Goal: Check status

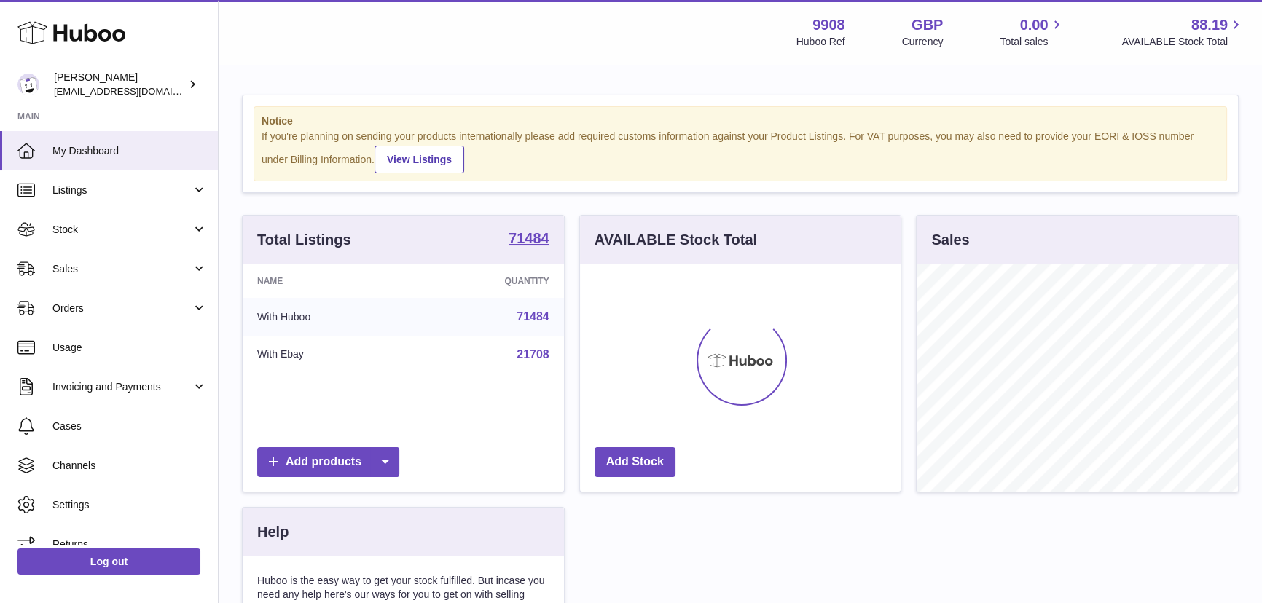
scroll to position [227, 321]
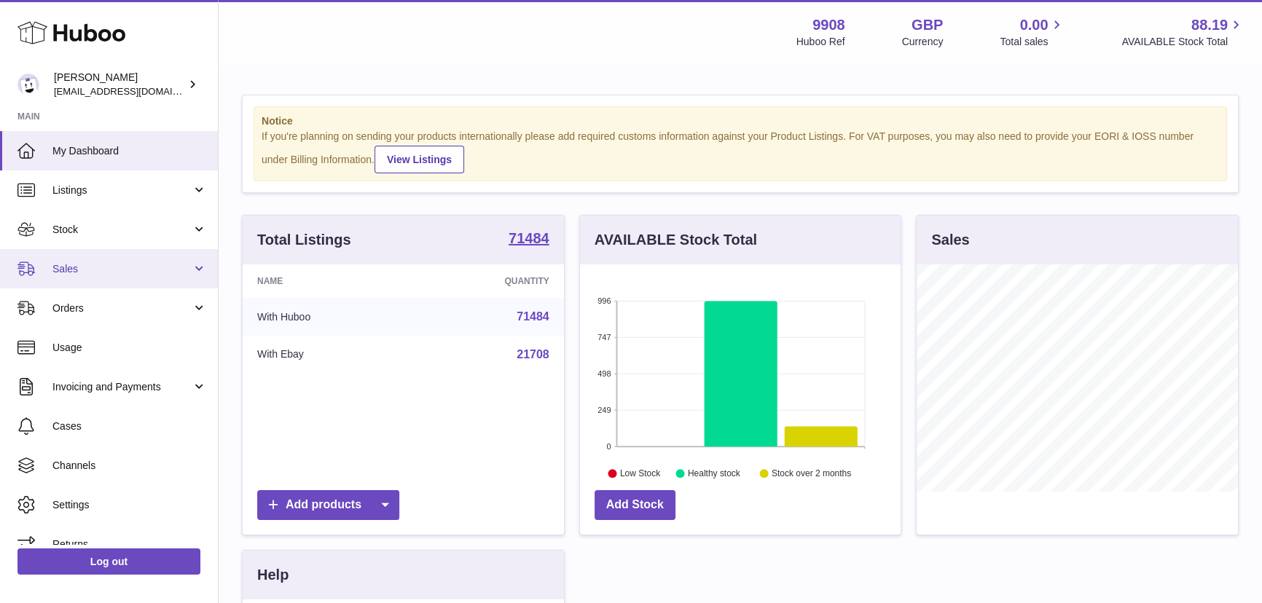
click at [121, 270] on span "Sales" at bounding box center [121, 269] width 139 height 14
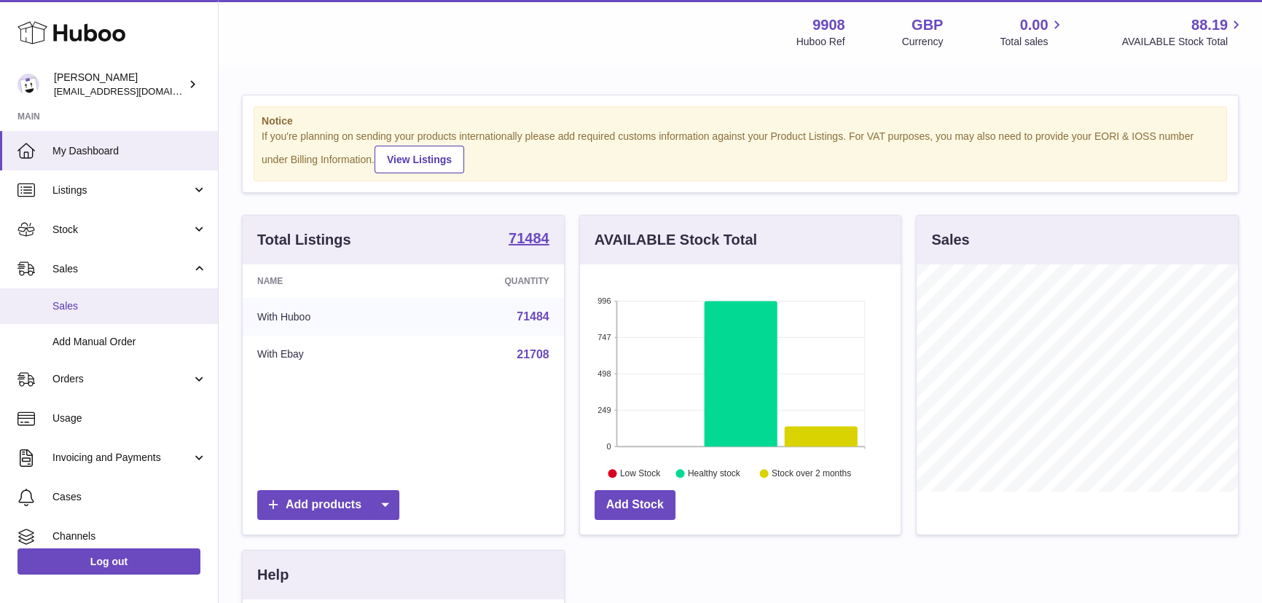
click at [151, 300] on span "Sales" at bounding box center [129, 307] width 154 height 14
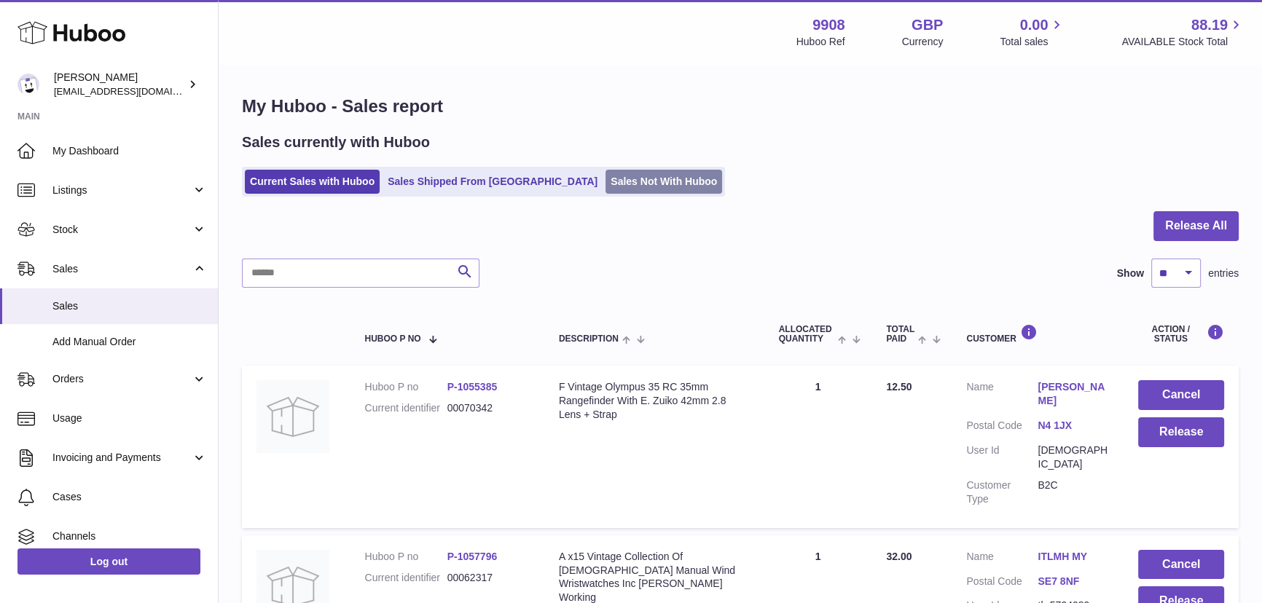
click at [606, 183] on link "Sales Not With Huboo" at bounding box center [664, 182] width 117 height 24
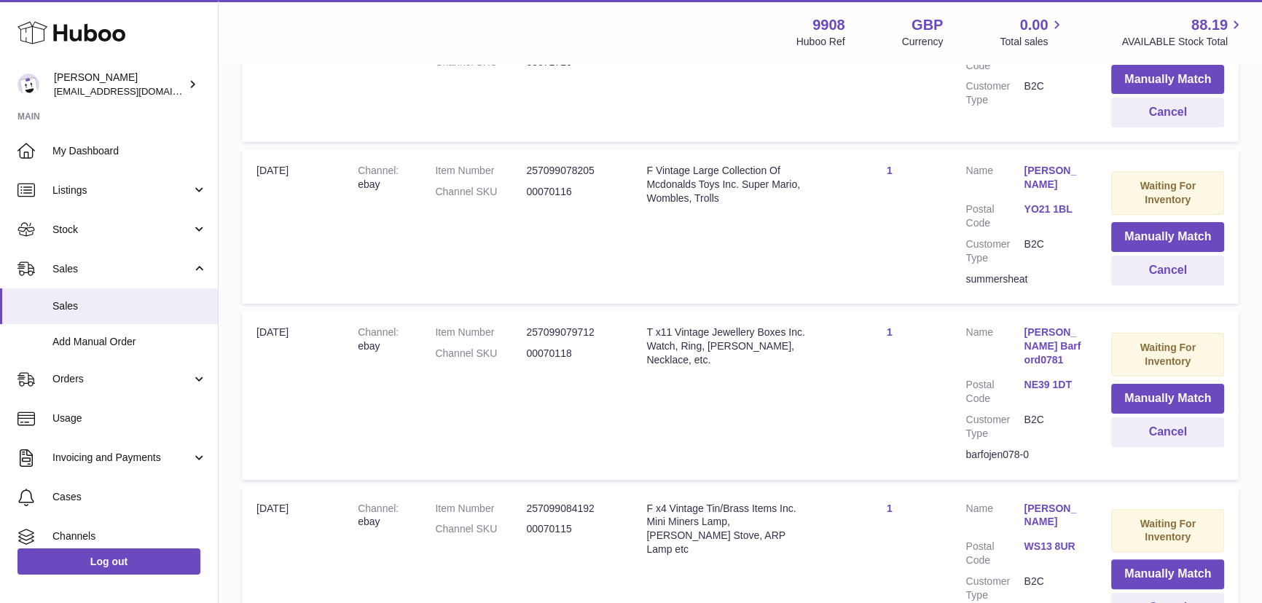
scroll to position [662, 0]
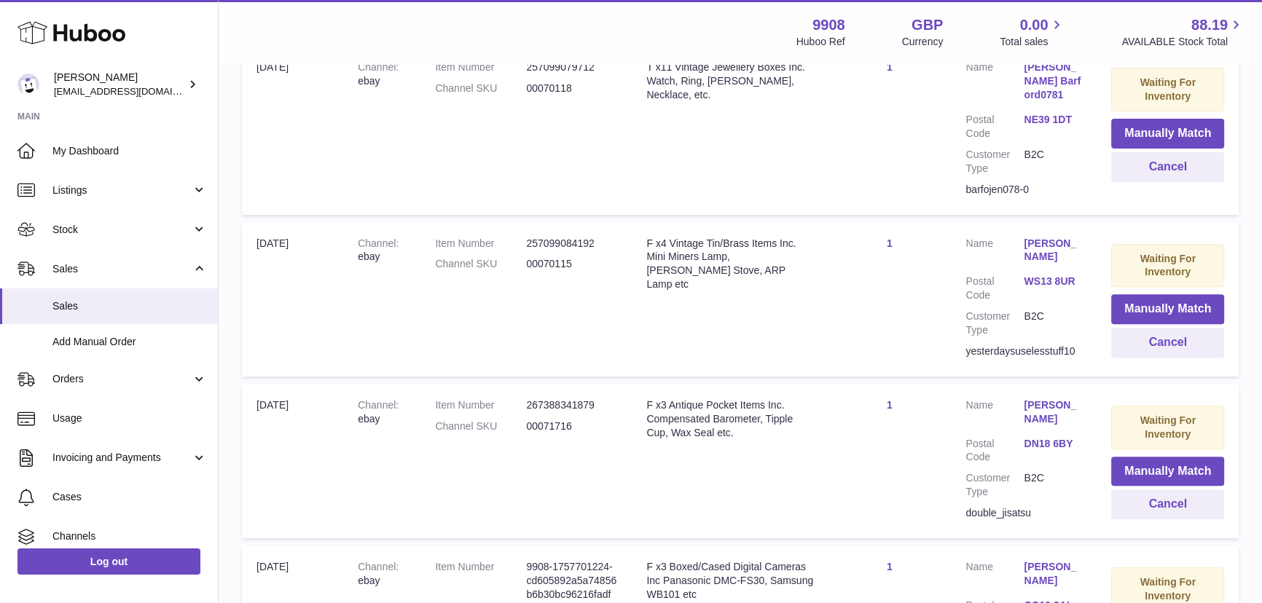
click at [539, 420] on dd "00071716" at bounding box center [571, 427] width 91 height 14
click at [542, 420] on dd "00071716" at bounding box center [571, 427] width 91 height 14
click at [541, 420] on dd "00071716" at bounding box center [571, 427] width 91 height 14
copy dd "00071716"
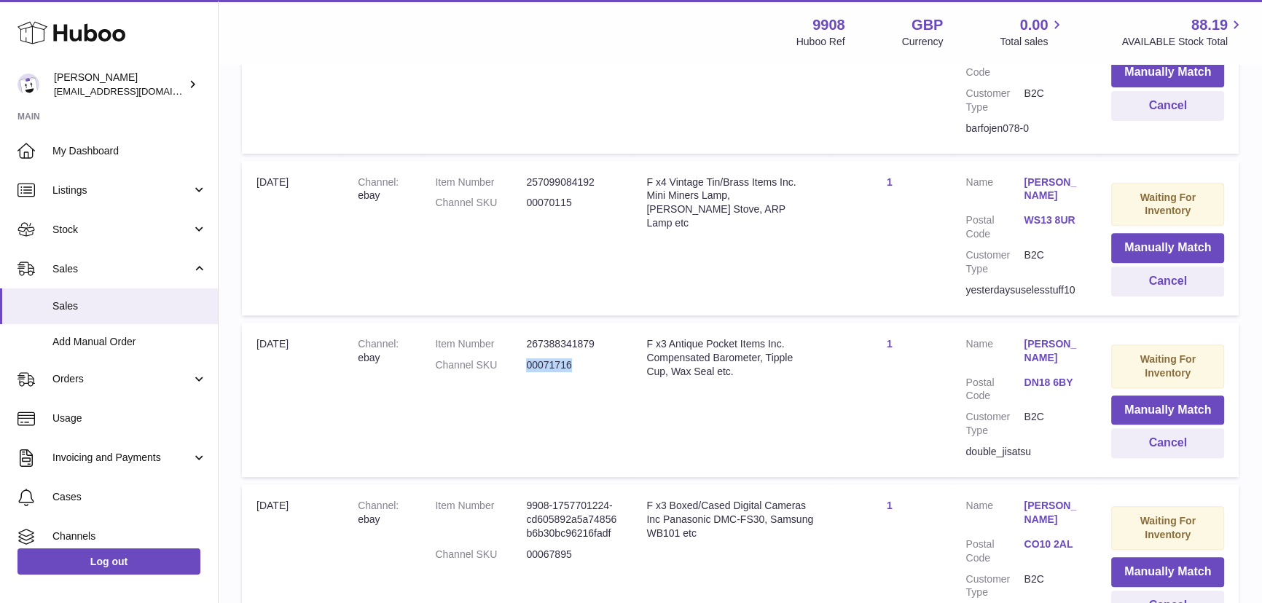
scroll to position [794, 0]
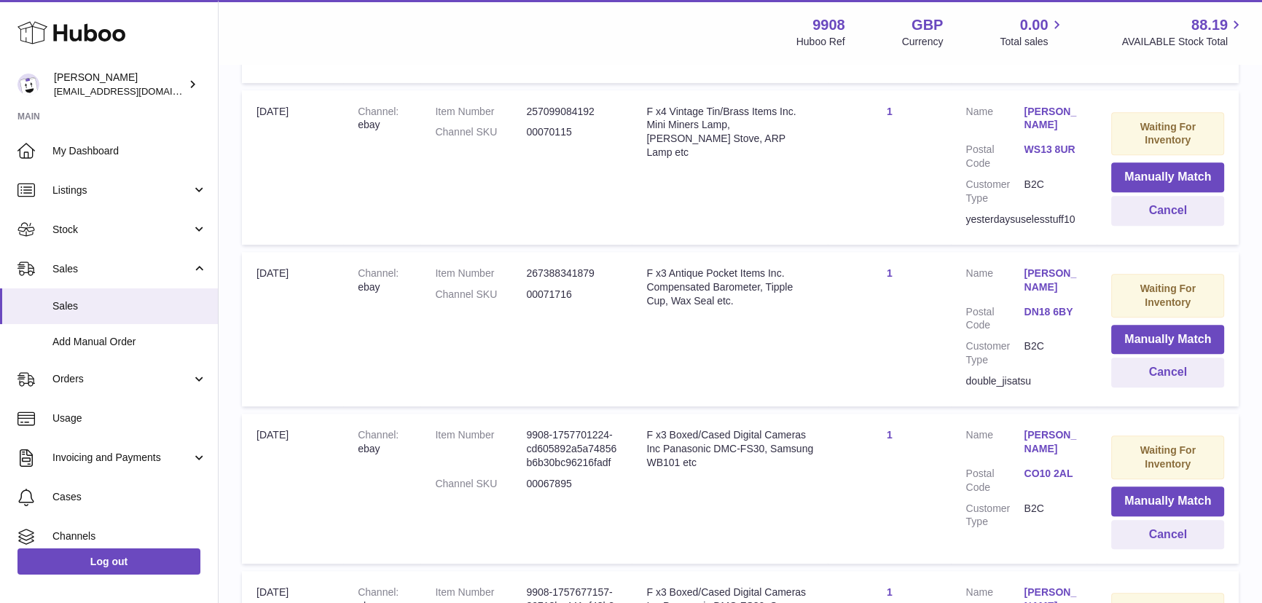
click at [803, 323] on td "Title F x3 Antique Pocket Items Inc. Compensated Barometer, Tipple Cup, Wax Sea…" at bounding box center [730, 329] width 196 height 154
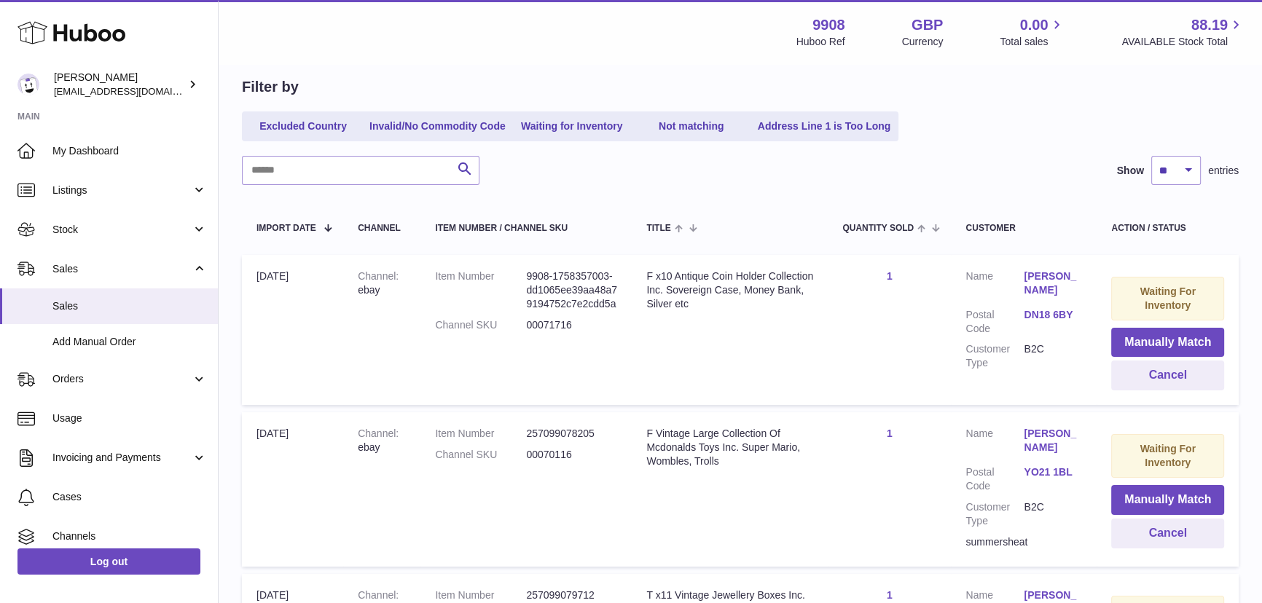
scroll to position [0, 0]
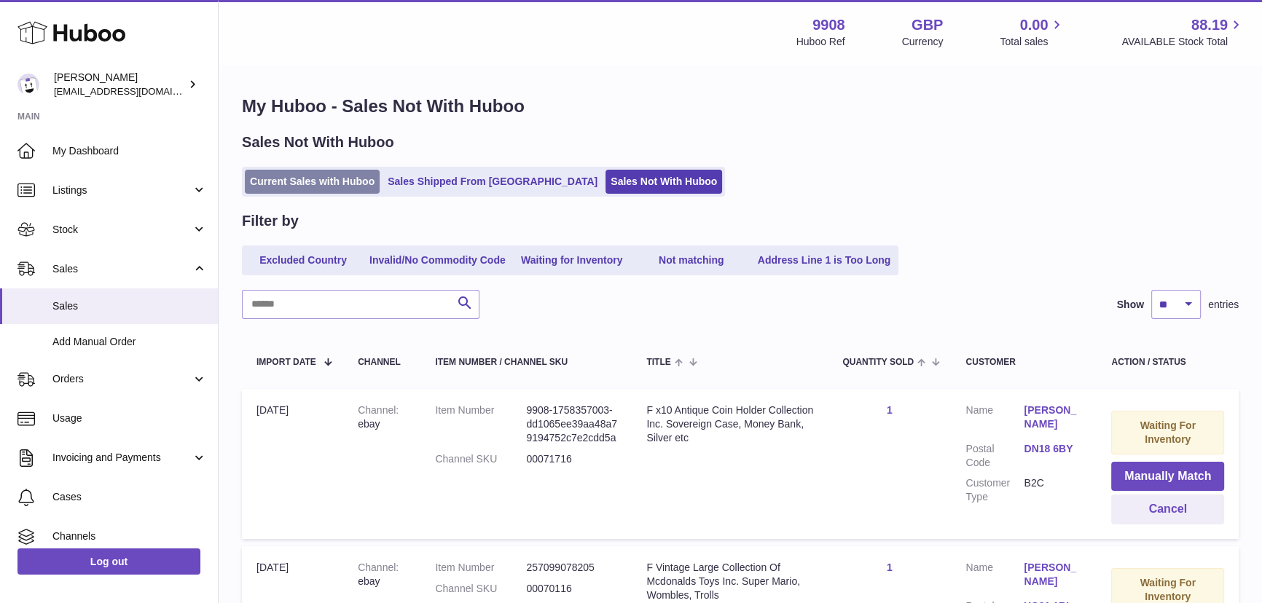
drag, startPoint x: 301, startPoint y: 181, endPoint x: 361, endPoint y: 183, distance: 60.5
click at [301, 181] on link "Current Sales with Huboo" at bounding box center [312, 182] width 135 height 24
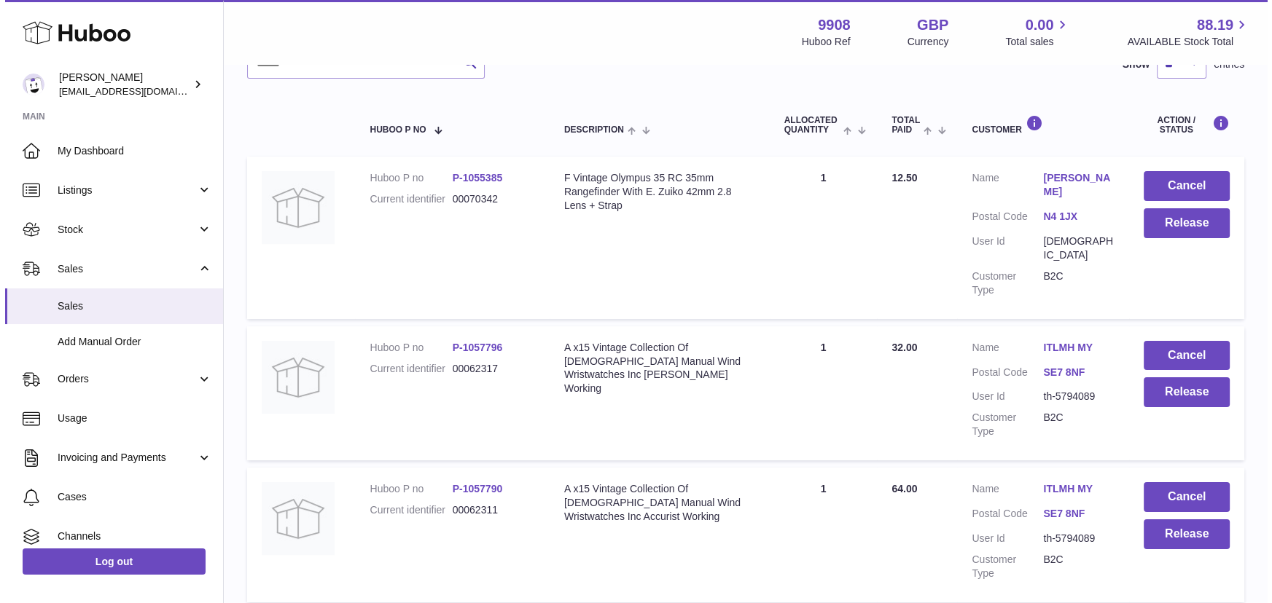
scroll to position [167, 0]
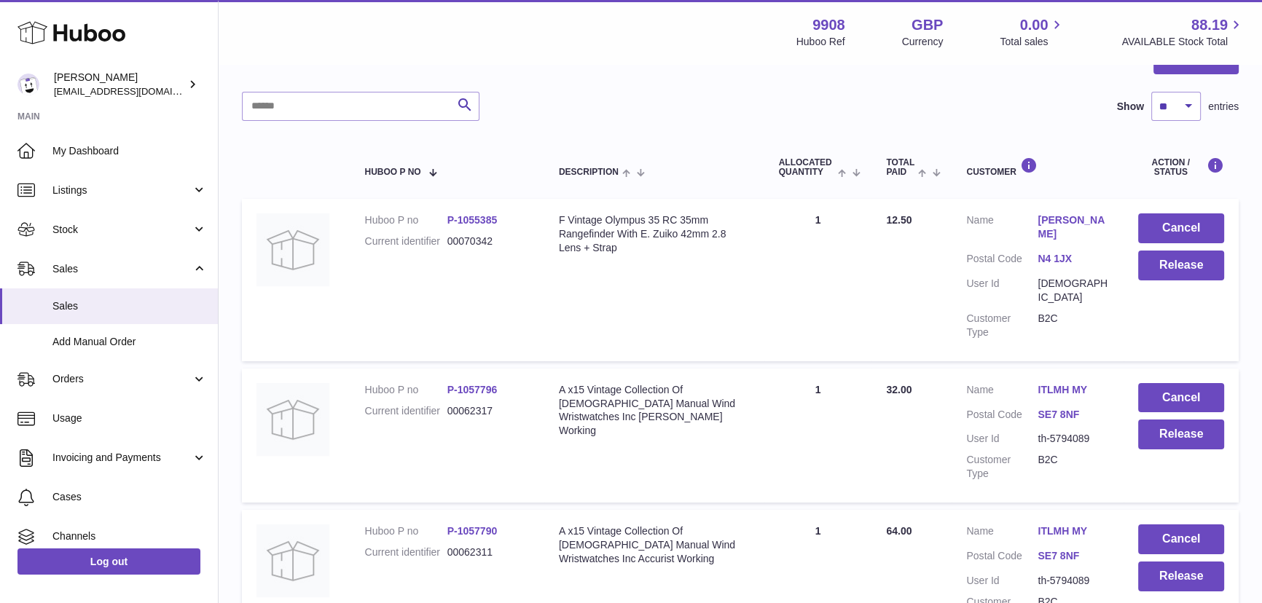
click at [1062, 383] on link "ITLMH MY" at bounding box center [1073, 390] width 71 height 14
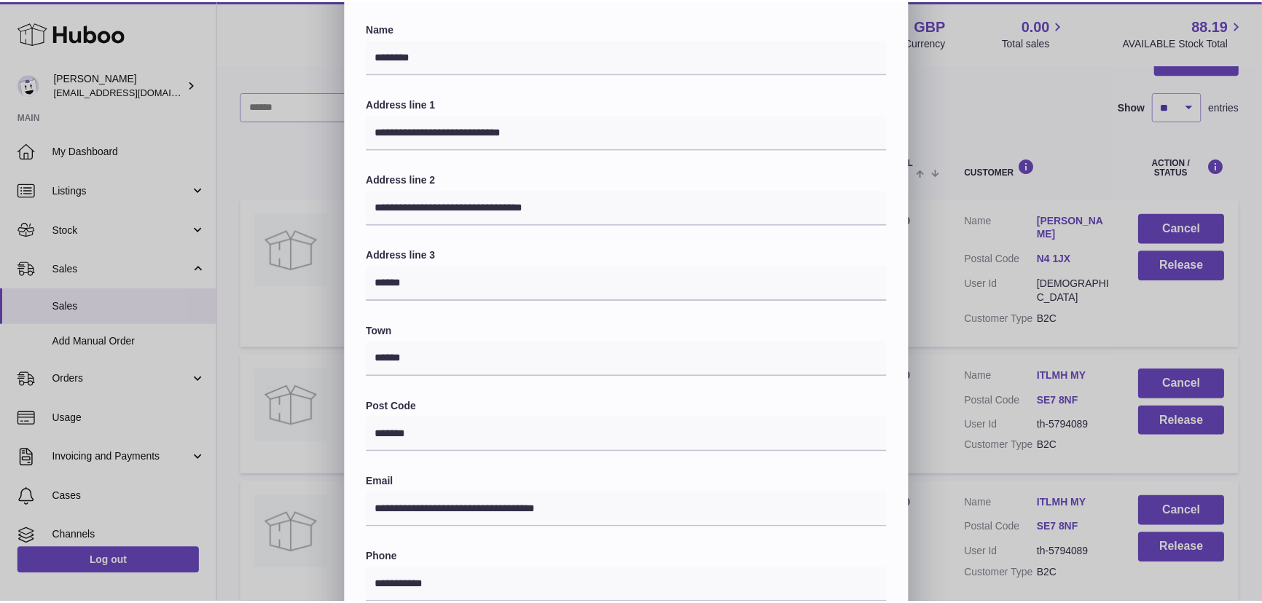
scroll to position [0, 0]
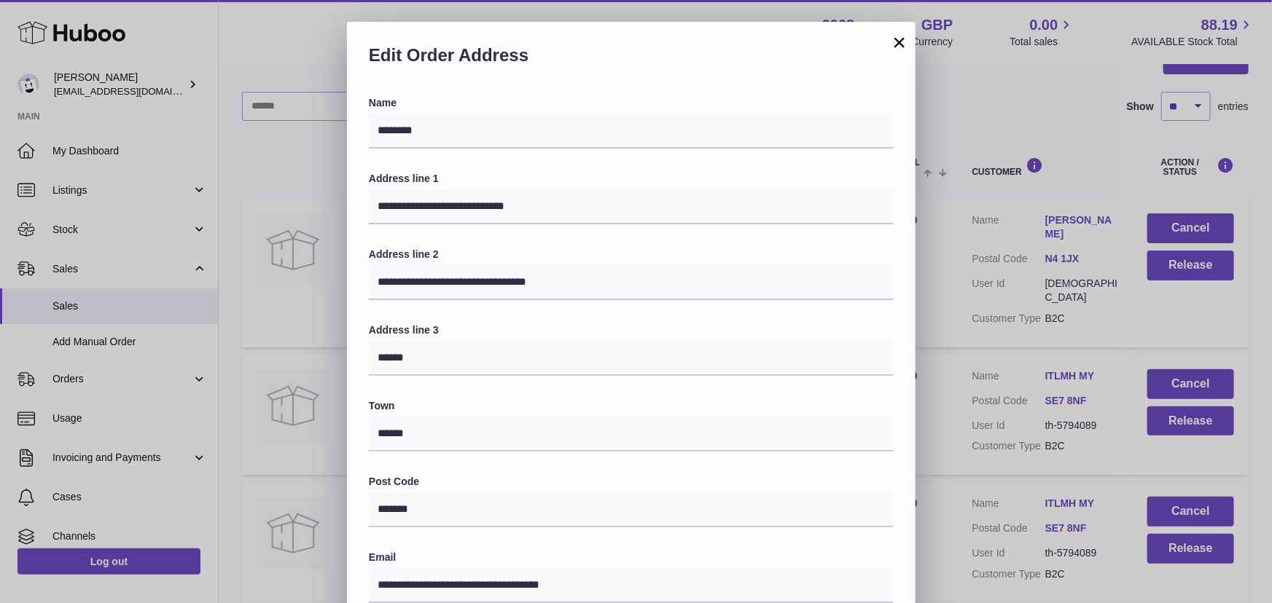
click at [906, 43] on button "×" at bounding box center [899, 42] width 17 height 17
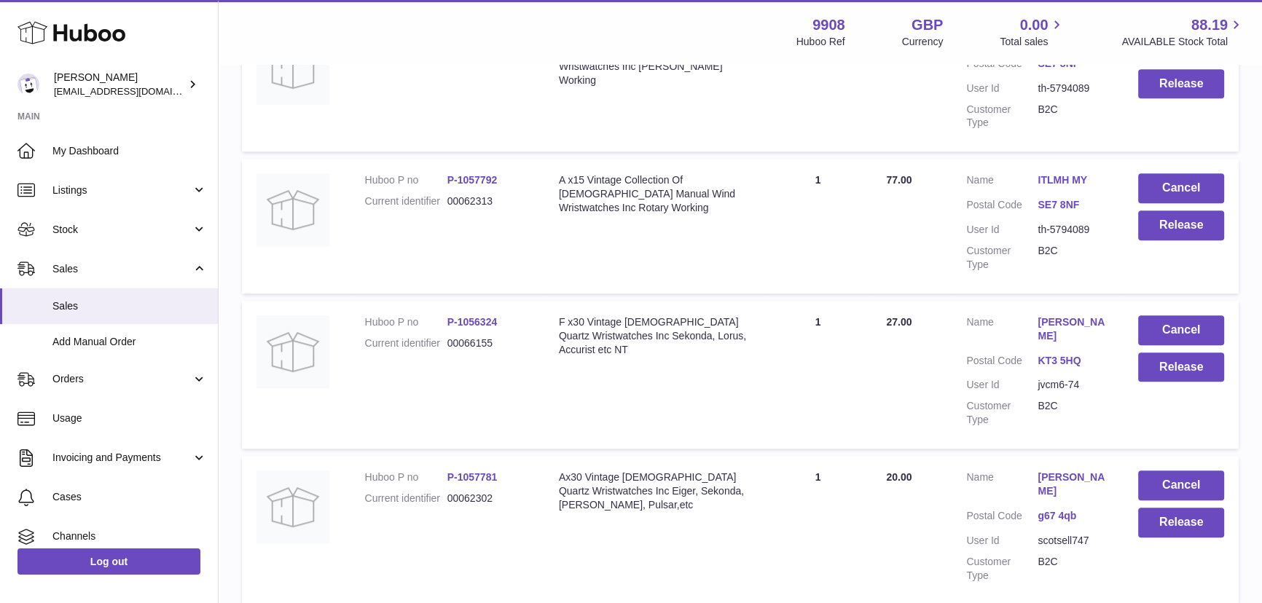
scroll to position [1359, 0]
